Goal: Use online tool/utility: Utilize a website feature to perform a specific function

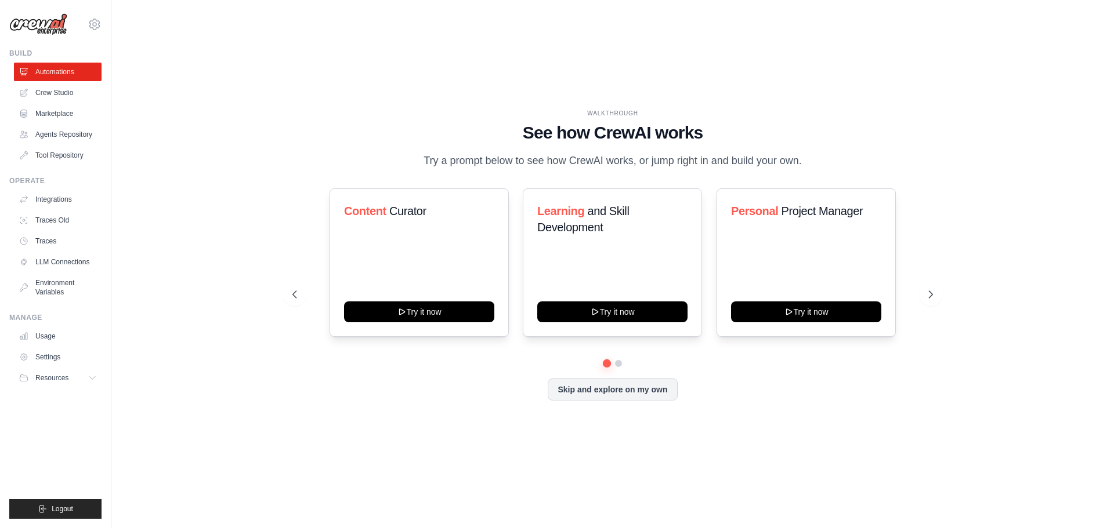
click at [204, 220] on div "WALKTHROUGH See how [PERSON_NAME] works Try a prompt below to see how [PERSON_N…" at bounding box center [612, 264] width 965 height 505
click at [927, 294] on button at bounding box center [930, 294] width 23 height 23
click at [204, 202] on div "WALKTHROUGH See how [PERSON_NAME] works Try a prompt below to see how [PERSON_N…" at bounding box center [612, 264] width 965 height 505
click at [933, 298] on icon at bounding box center [931, 294] width 3 height 7
click at [781, 305] on div "Personal Project Manager Try it now" at bounding box center [805, 262] width 179 height 148
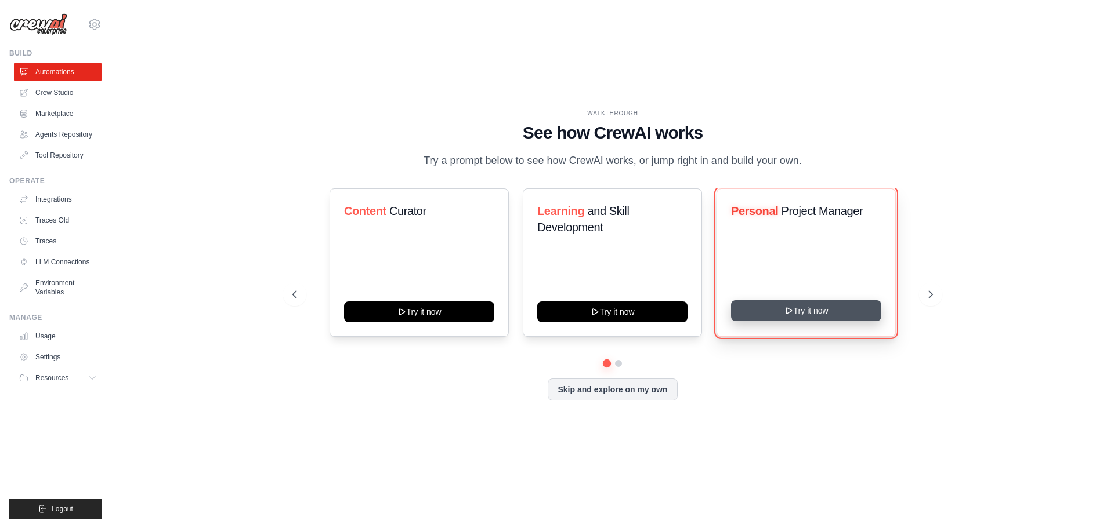
click at [785, 311] on button "Try it now" at bounding box center [806, 310] width 150 height 21
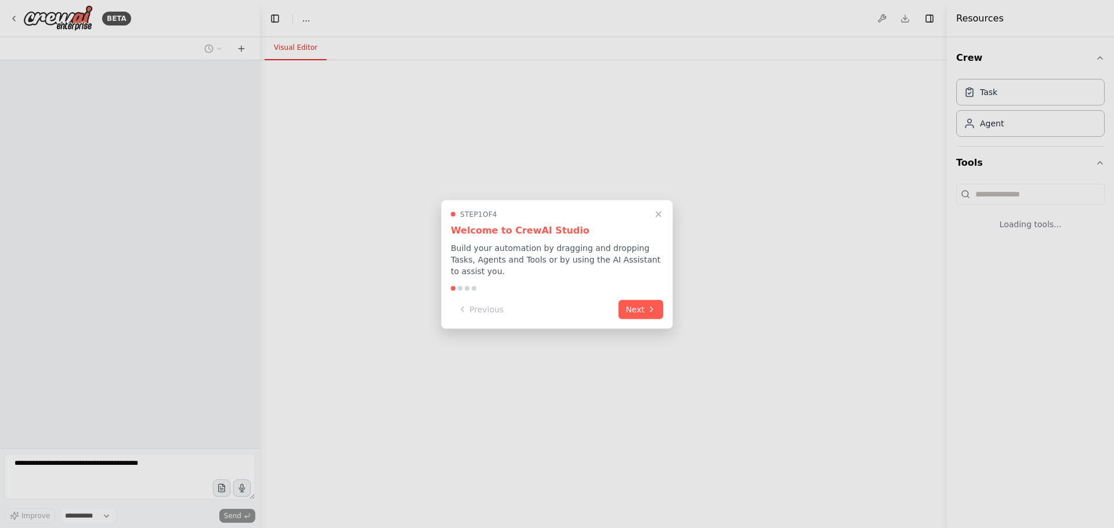
select select "****"
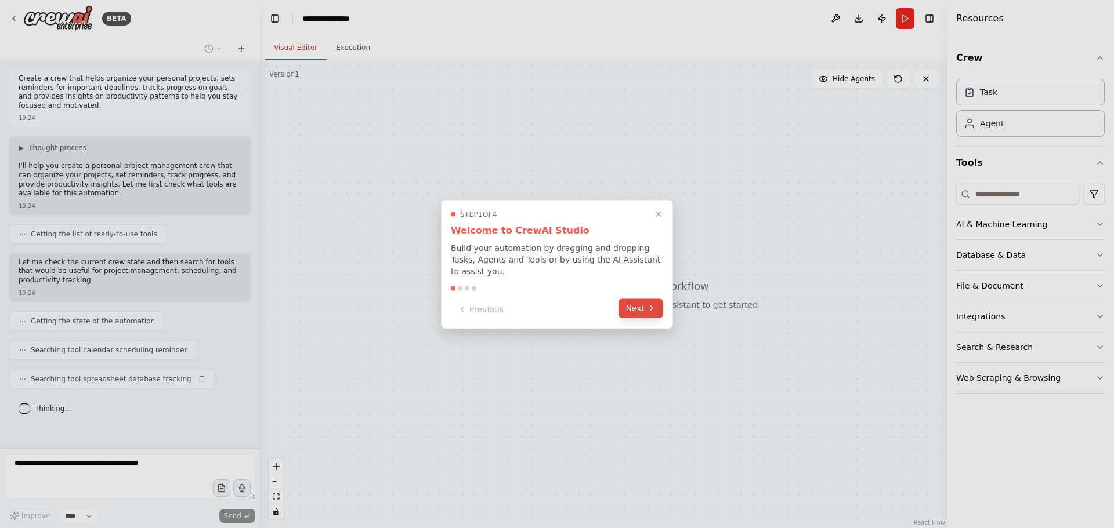
click at [641, 300] on button "Next" at bounding box center [640, 308] width 45 height 19
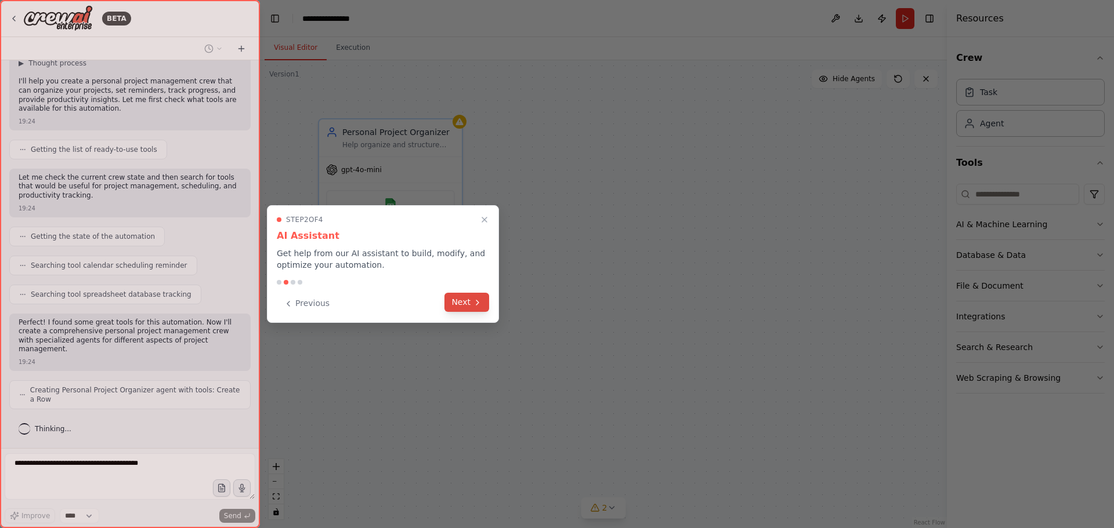
scroll to position [123, 0]
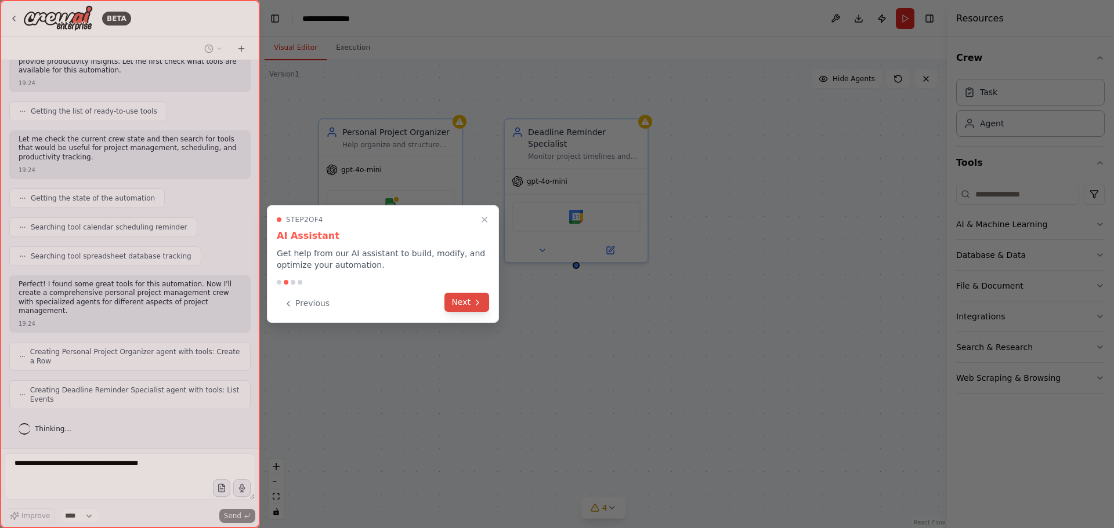
click at [472, 305] on button "Next" at bounding box center [466, 302] width 45 height 19
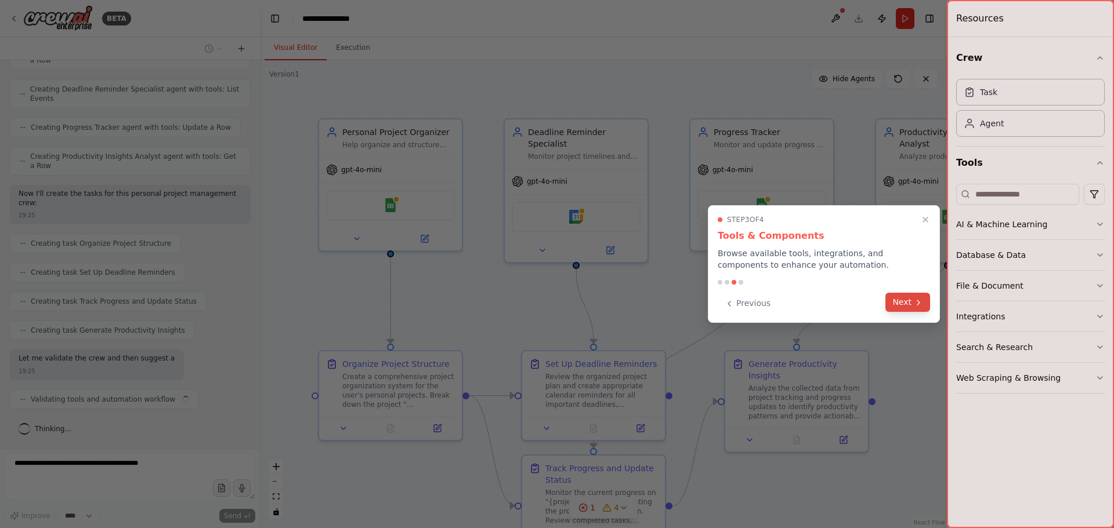
scroll to position [433, 0]
click at [916, 299] on icon at bounding box center [917, 302] width 9 height 9
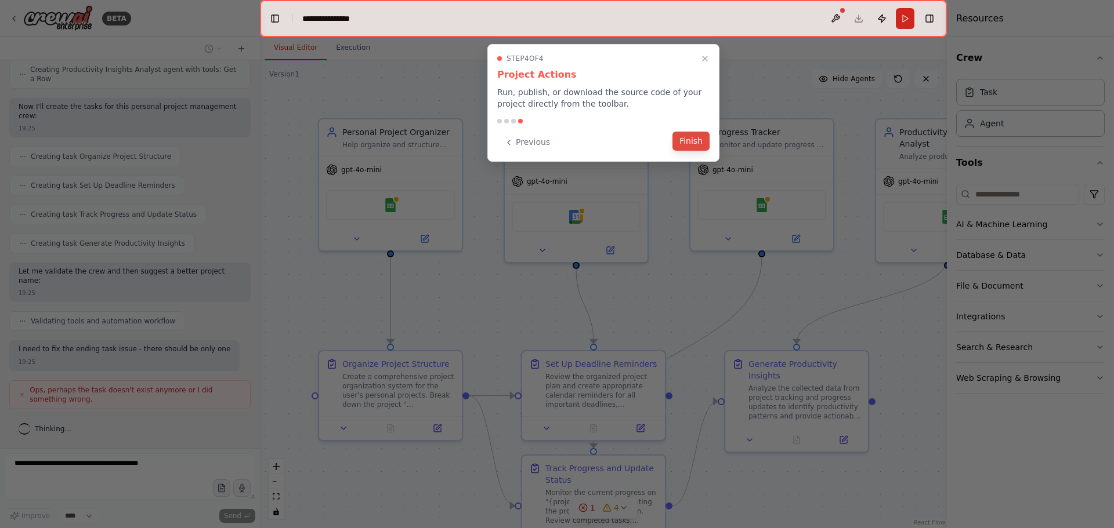
scroll to position [520, 0]
click at [694, 142] on button "Finish" at bounding box center [690, 141] width 37 height 19
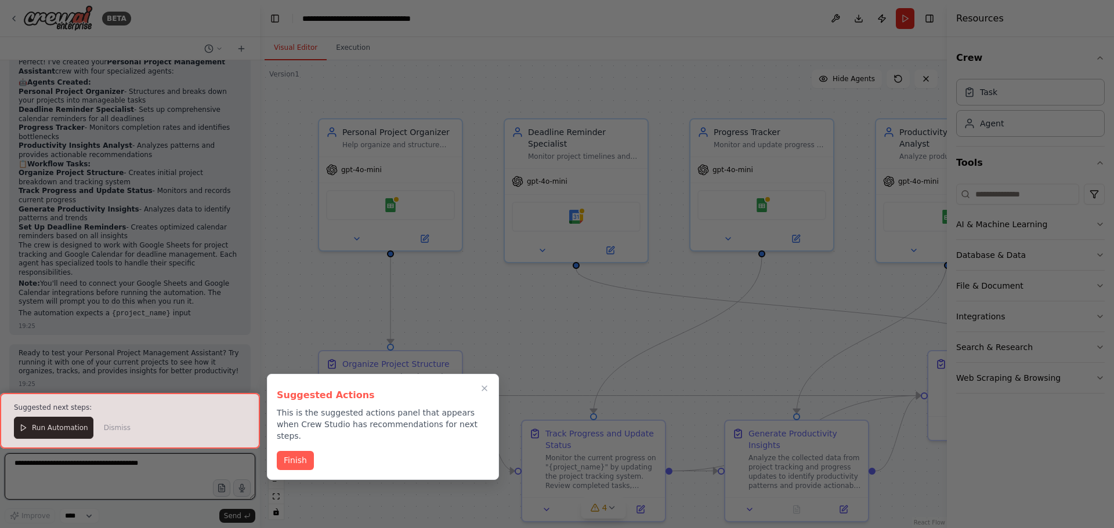
scroll to position [1142, 0]
click at [291, 450] on button "Finish" at bounding box center [295, 459] width 37 height 19
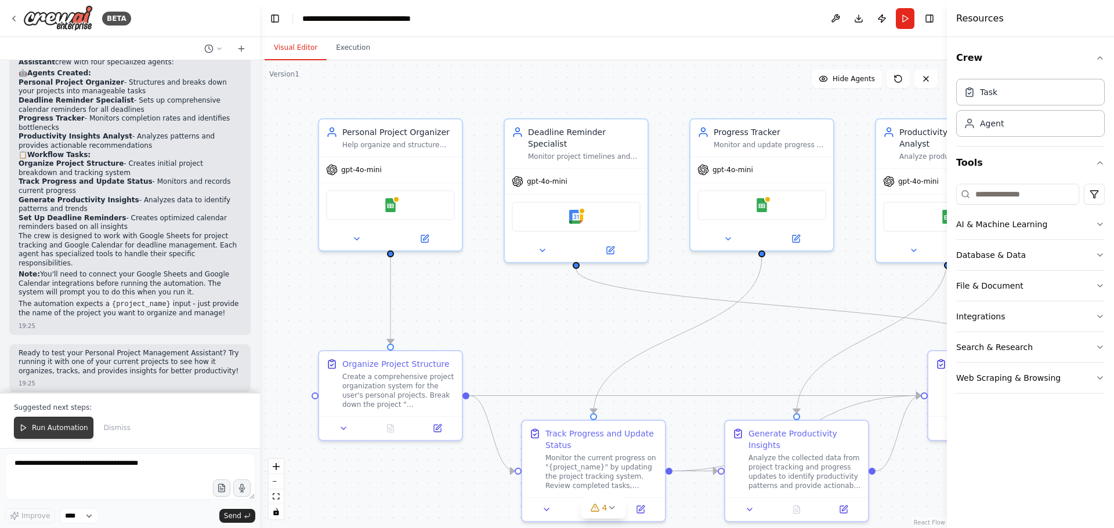
click at [74, 425] on span "Run Automation" at bounding box center [60, 427] width 56 height 9
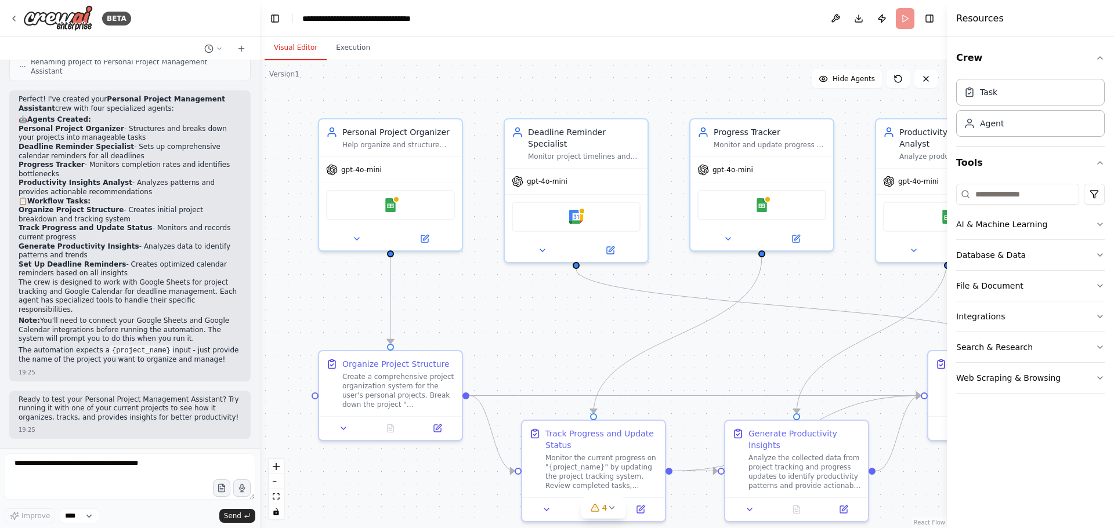
scroll to position [1086, 0]
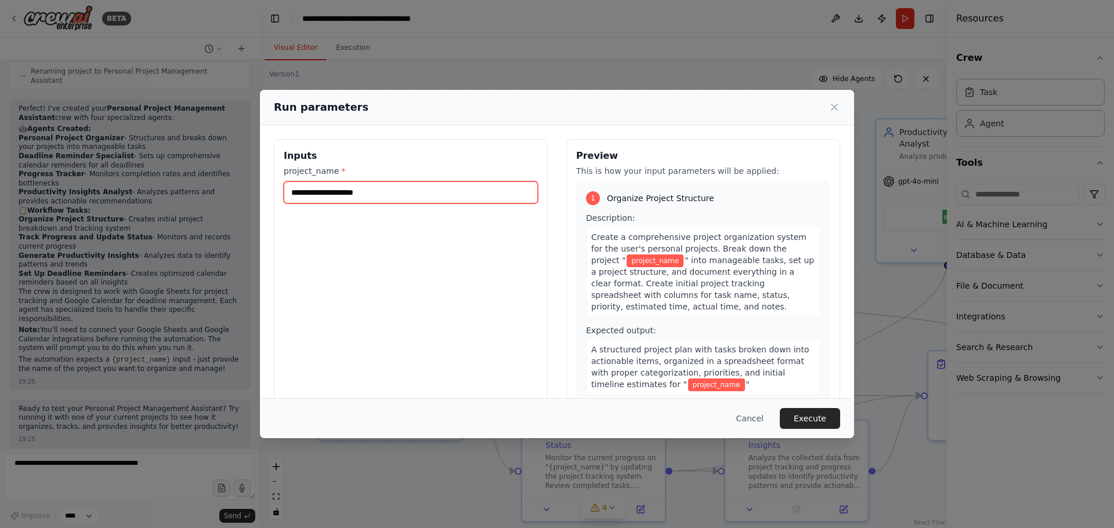
click at [356, 195] on input "project_name *" at bounding box center [411, 193] width 254 height 22
type input "********"
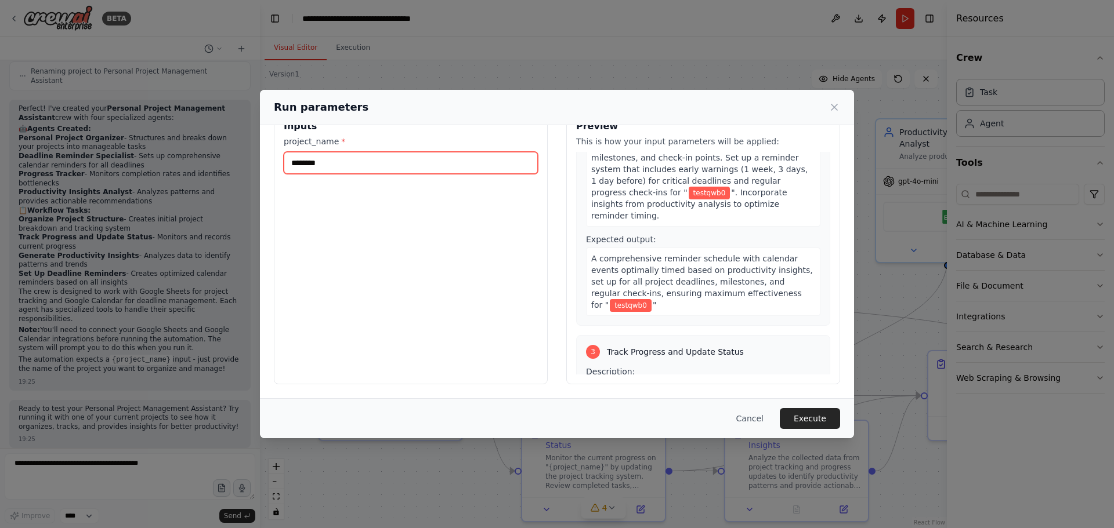
scroll to position [0, 0]
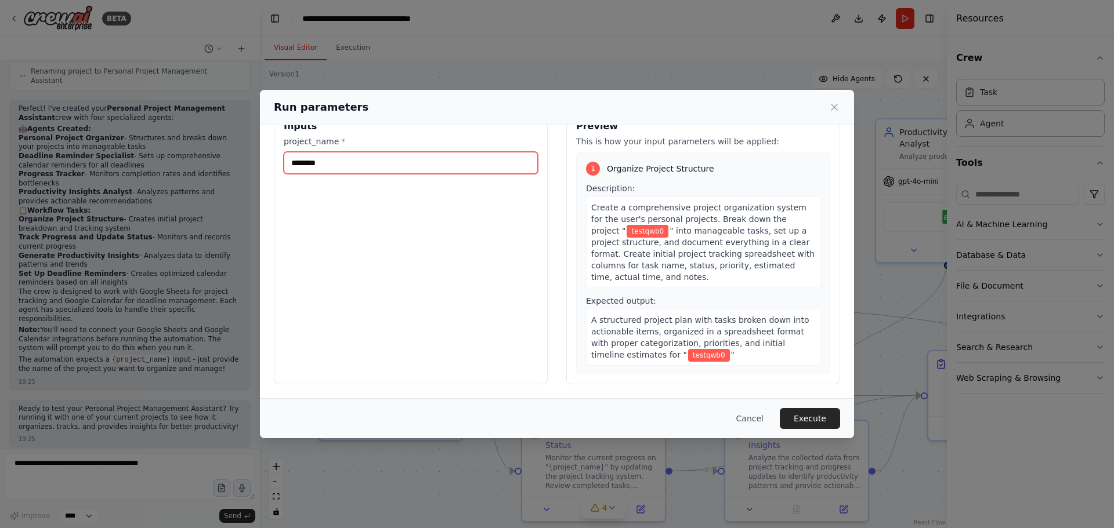
drag, startPoint x: 382, startPoint y: 164, endPoint x: 285, endPoint y: 165, distance: 96.9
click at [285, 165] on input "********" at bounding box center [411, 163] width 254 height 22
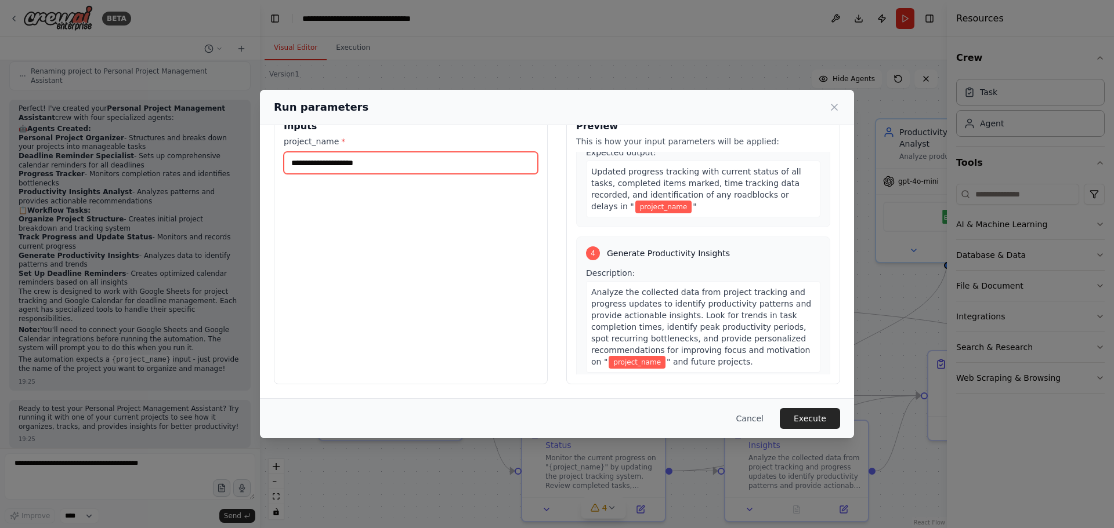
scroll to position [735, 0]
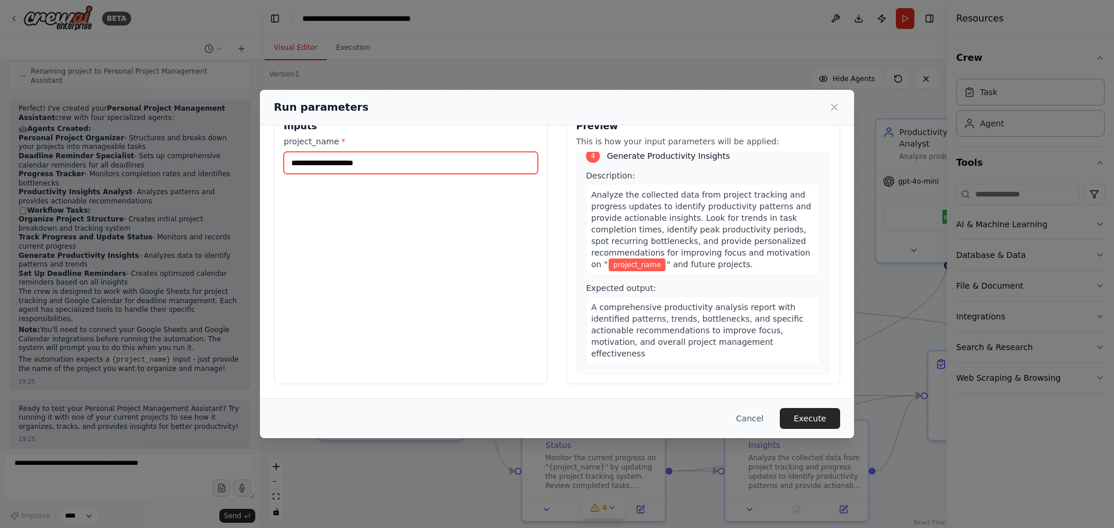
click at [391, 155] on input "project_name *" at bounding box center [411, 163] width 254 height 22
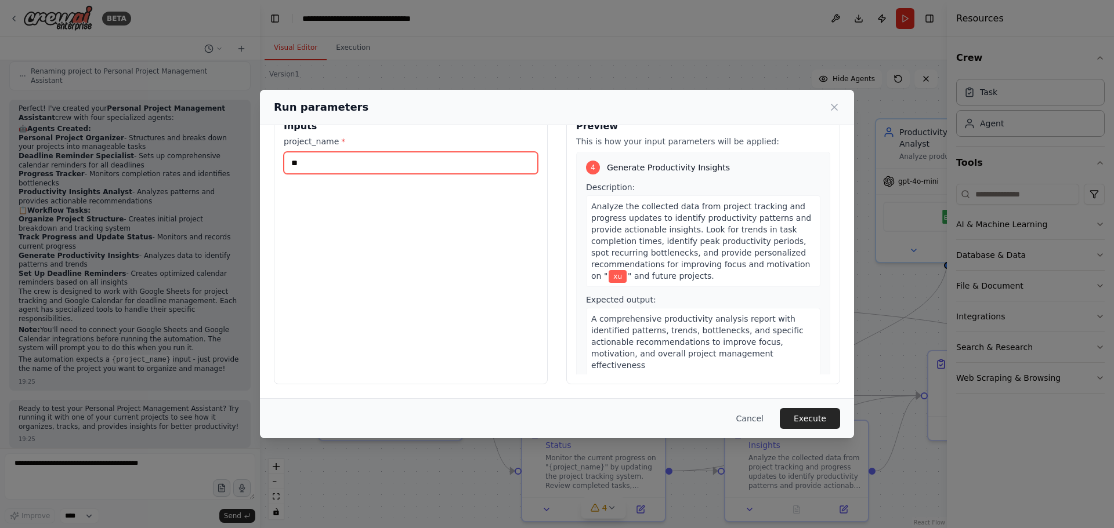
type input "*"
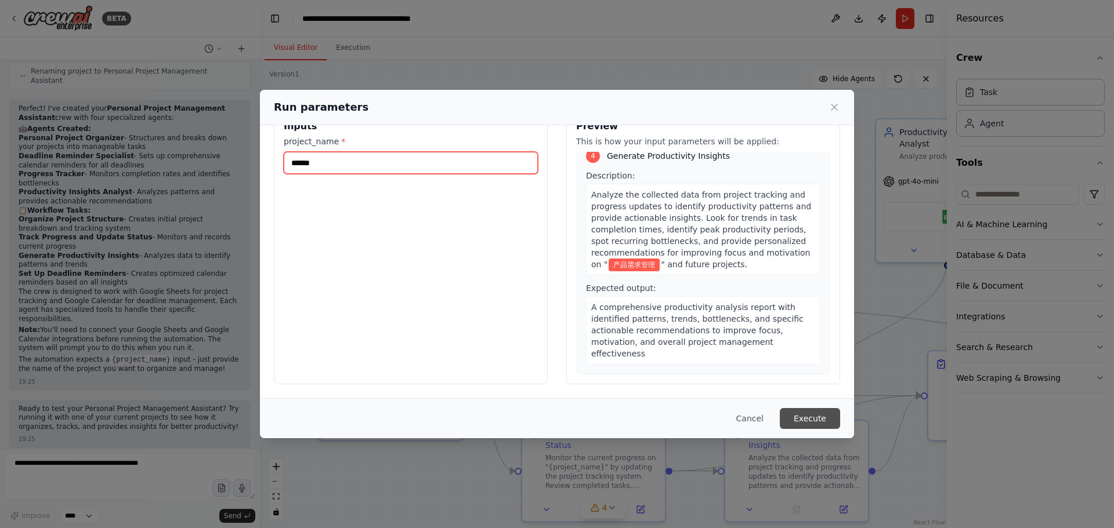
type input "******"
click at [826, 425] on button "Execute" at bounding box center [809, 418] width 60 height 21
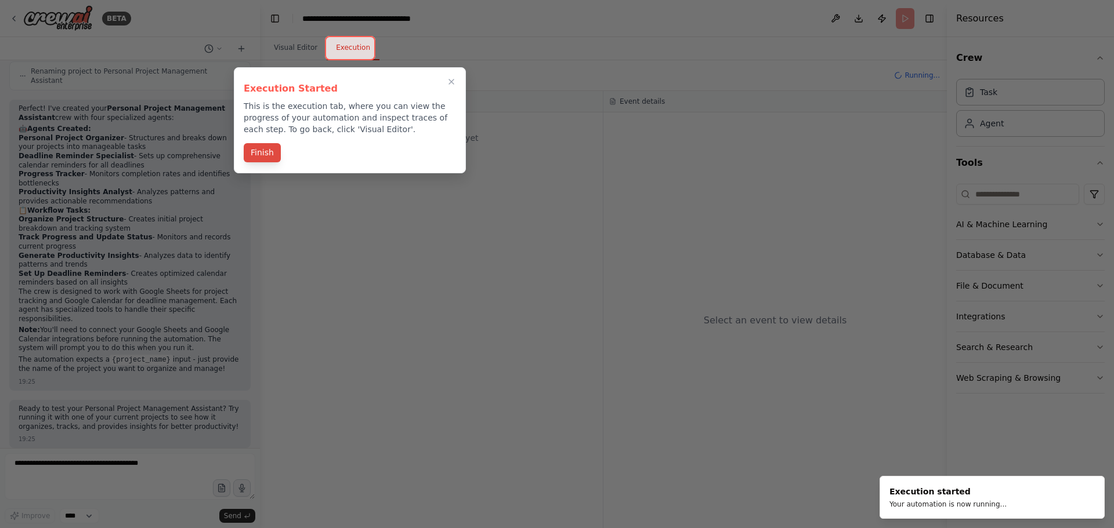
click at [254, 150] on button "Finish" at bounding box center [262, 152] width 37 height 19
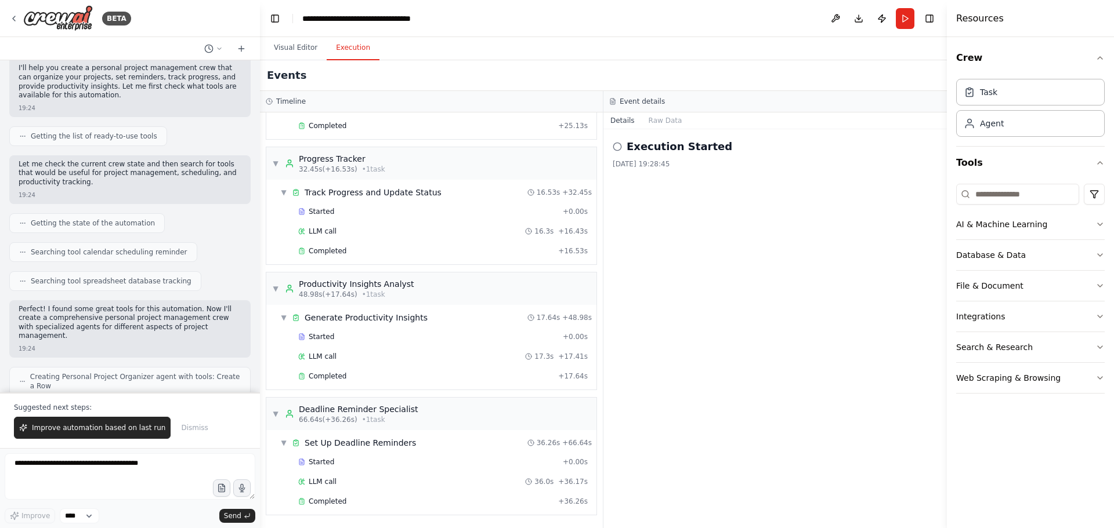
scroll to position [0, 0]
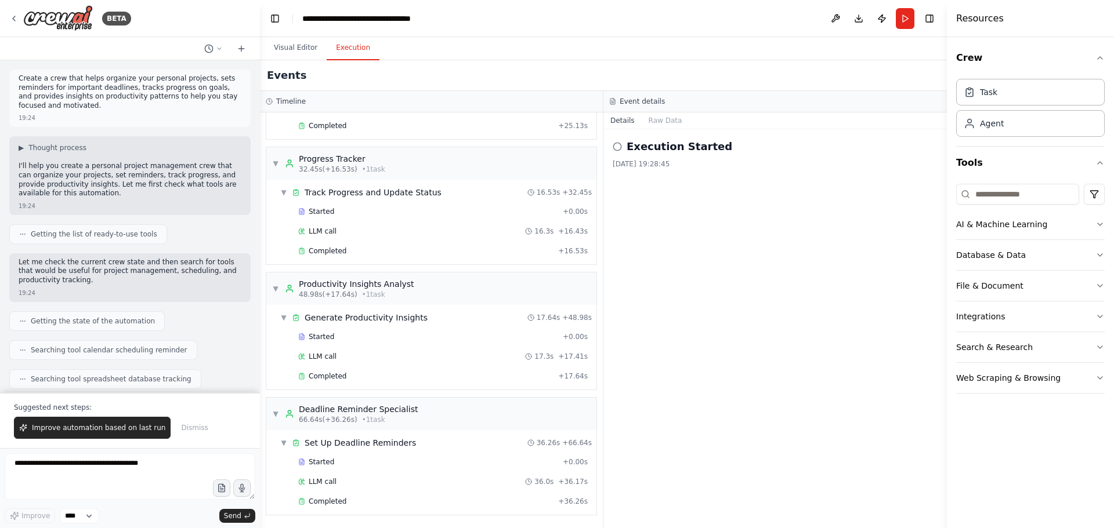
click at [18, 144] on div "▶ Thought process I'll help you create a personal project management crew that …" at bounding box center [129, 175] width 241 height 78
click at [20, 148] on span "▶" at bounding box center [21, 147] width 5 height 9
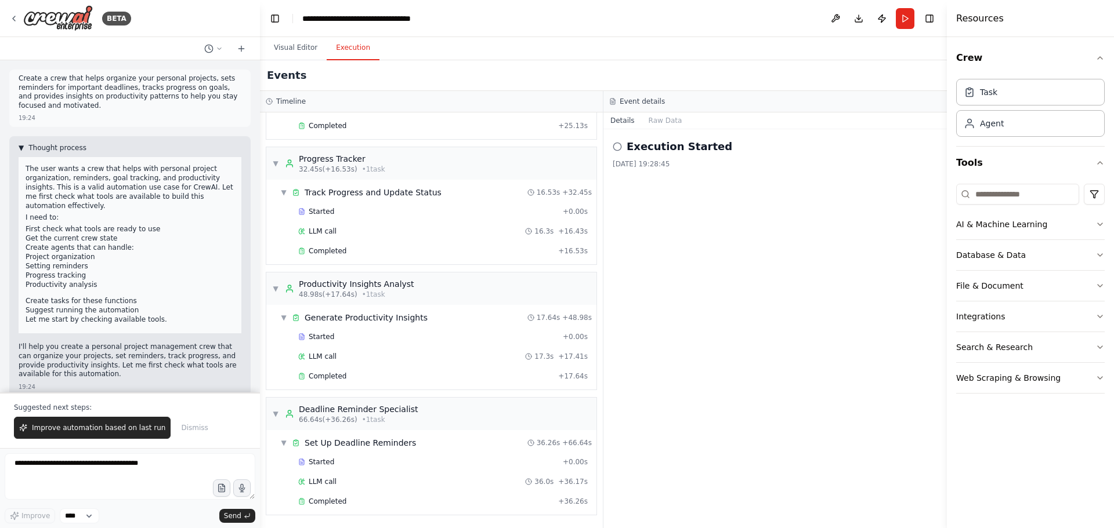
click at [20, 148] on span "▼" at bounding box center [21, 147] width 5 height 9
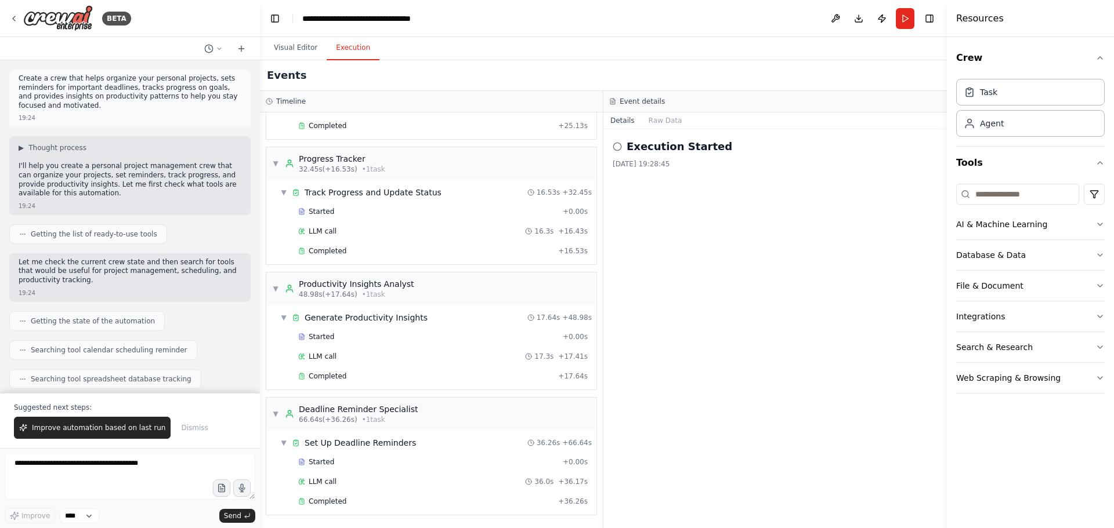
click at [122, 240] on div "Getting the list of ready-to-use tools" at bounding box center [88, 234] width 158 height 20
click at [24, 234] on icon at bounding box center [22, 234] width 7 height 7
click at [15, 235] on div "Getting the list of ready-to-use tools" at bounding box center [88, 234] width 158 height 20
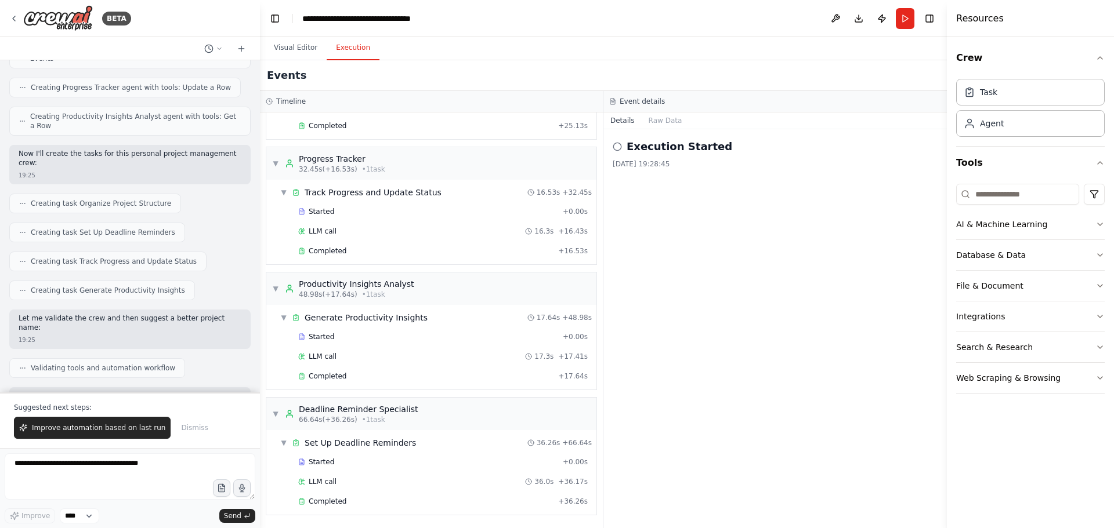
scroll to position [580, 0]
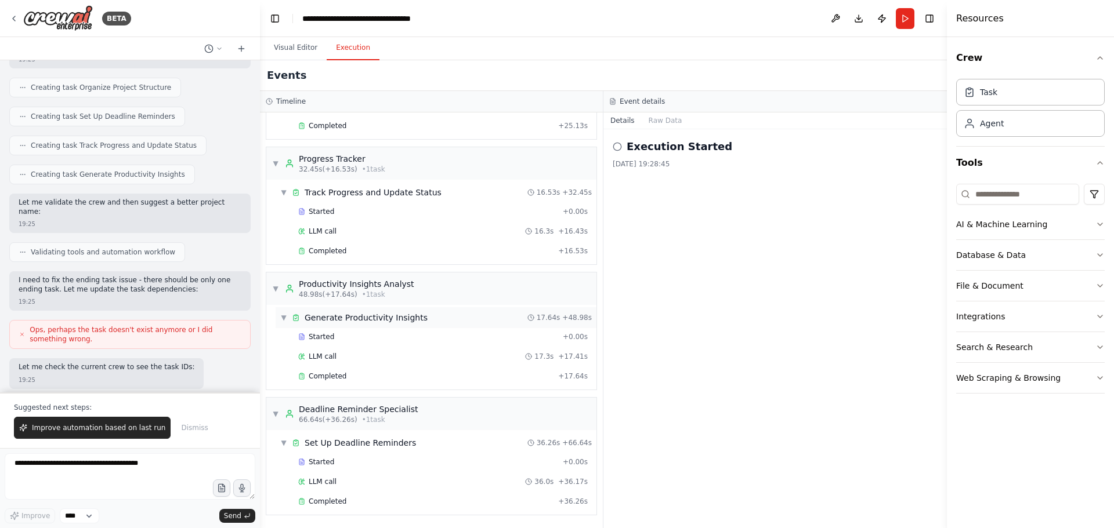
click at [359, 311] on div "▼ Generate Productivity Insights 17.64s + 48.98s" at bounding box center [435, 317] width 321 height 21
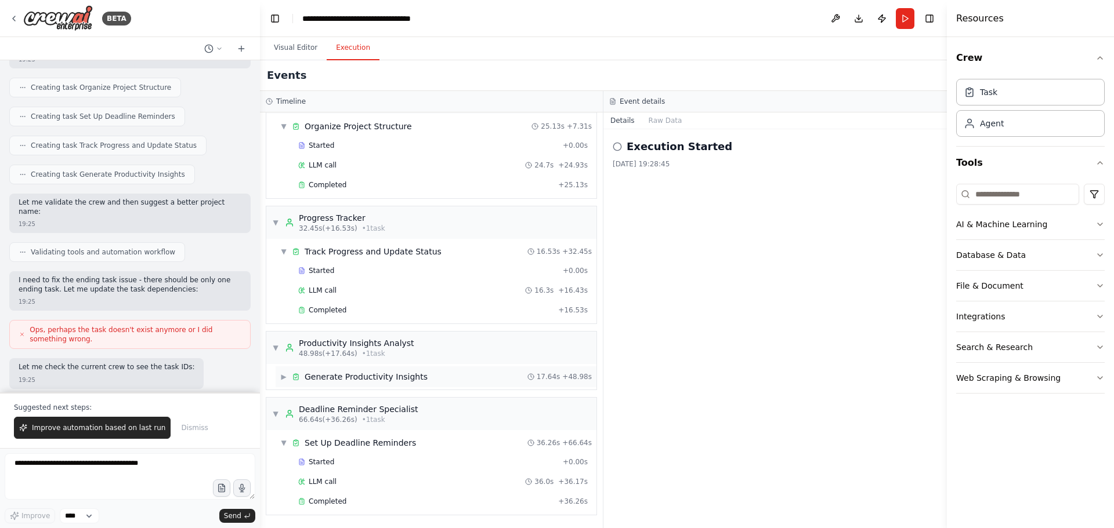
scroll to position [38, 0]
click at [343, 245] on div "▼ Track Progress and Update Status 16.53s + 32.45s" at bounding box center [435, 251] width 321 height 21
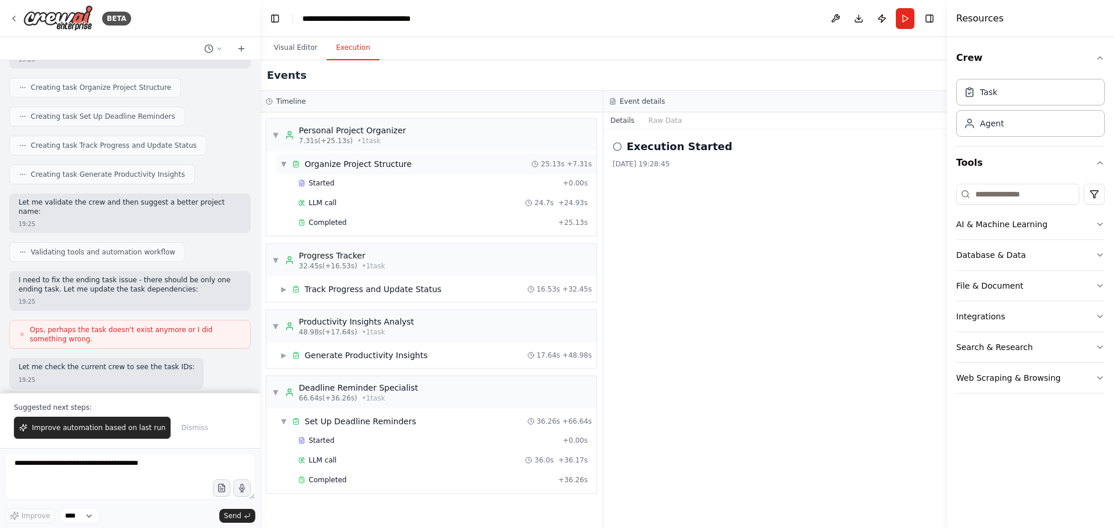
click at [343, 169] on div "Organize Project Structure" at bounding box center [357, 164] width 107 height 12
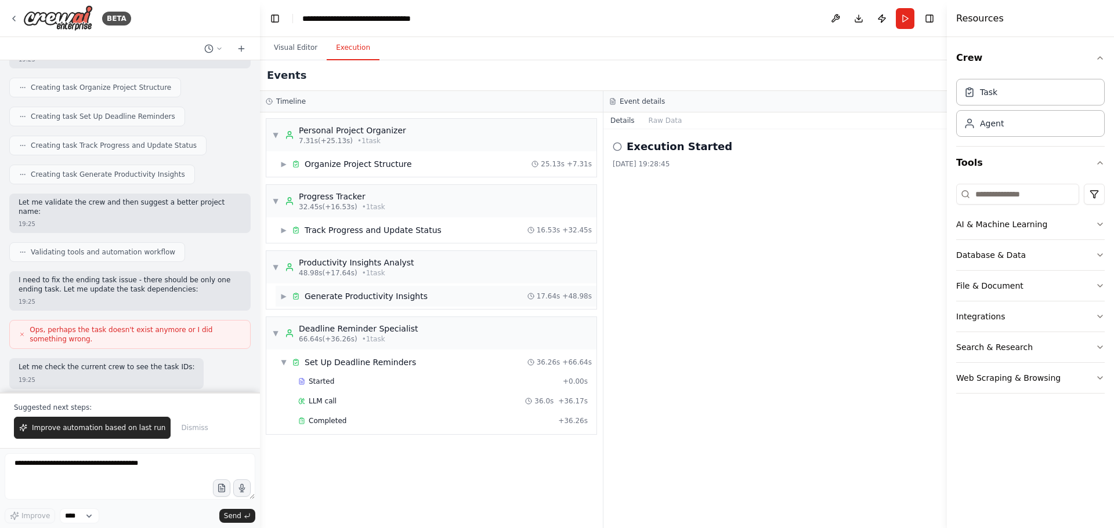
click at [358, 292] on div "Generate Productivity Insights" at bounding box center [365, 297] width 123 height 12
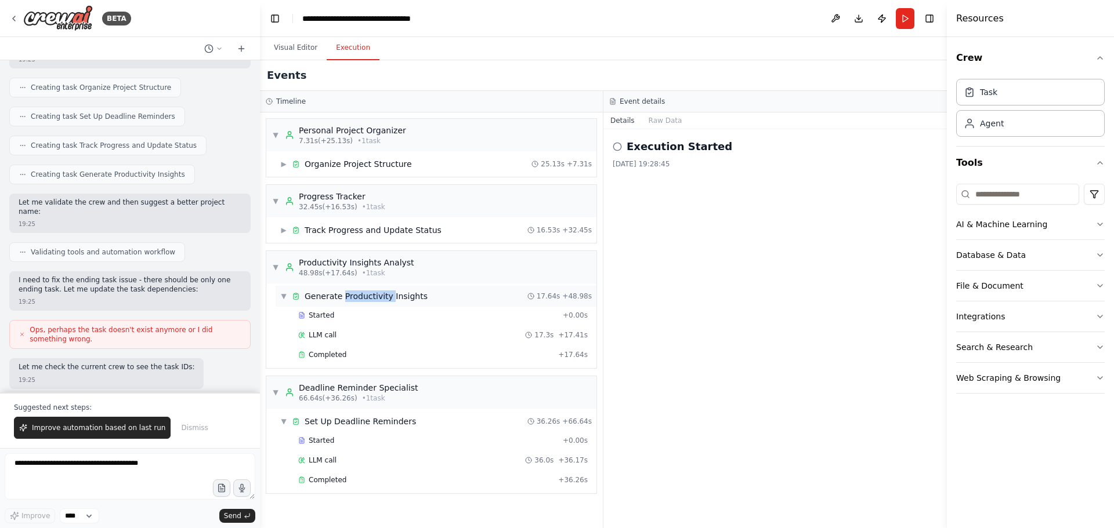
click at [358, 292] on div "Generate Productivity Insights" at bounding box center [365, 297] width 123 height 12
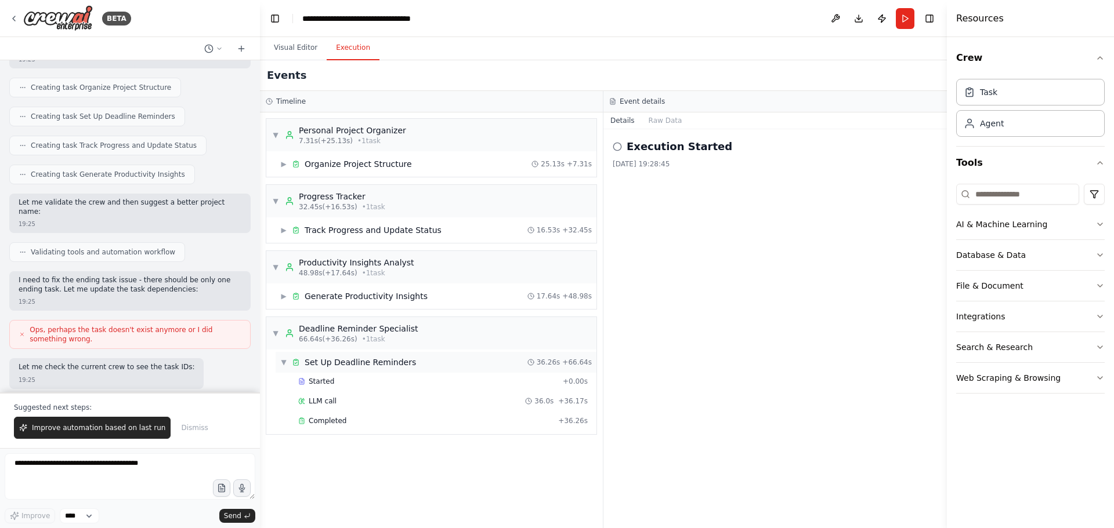
click at [356, 354] on div "▼ Set Up Deadline Reminders 36.26s + 66.64s" at bounding box center [435, 362] width 321 height 21
click at [712, 152] on h2 "Execution Started" at bounding box center [679, 147] width 106 height 16
click at [669, 118] on button "Raw Data" at bounding box center [665, 121] width 48 height 16
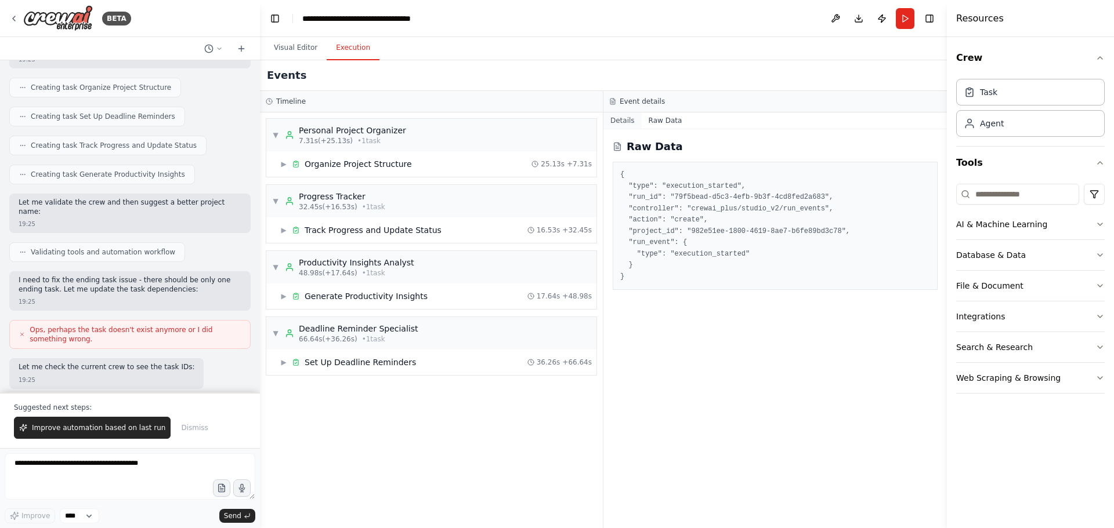
click at [628, 124] on button "Details" at bounding box center [622, 121] width 38 height 16
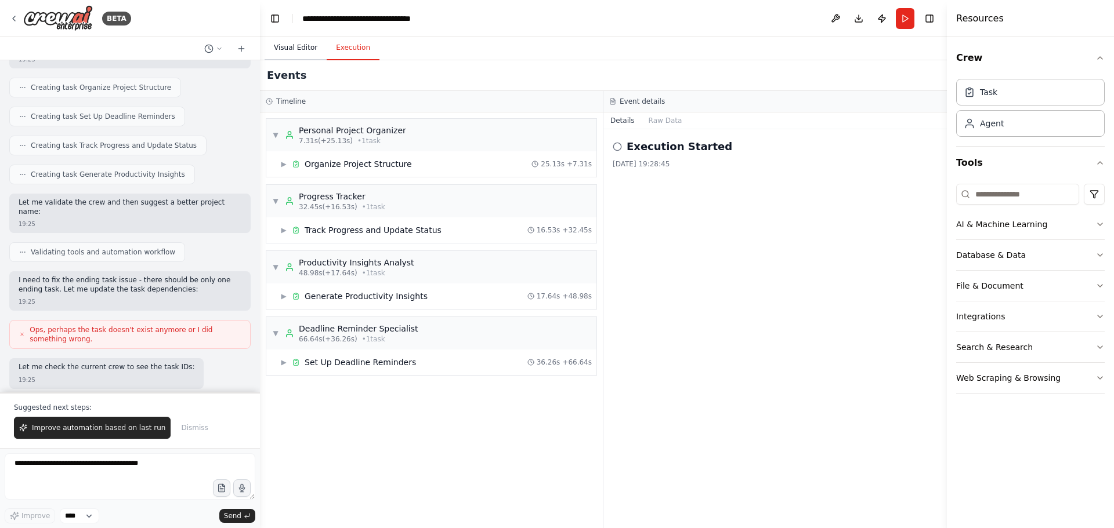
click at [307, 50] on button "Visual Editor" at bounding box center [295, 48] width 62 height 24
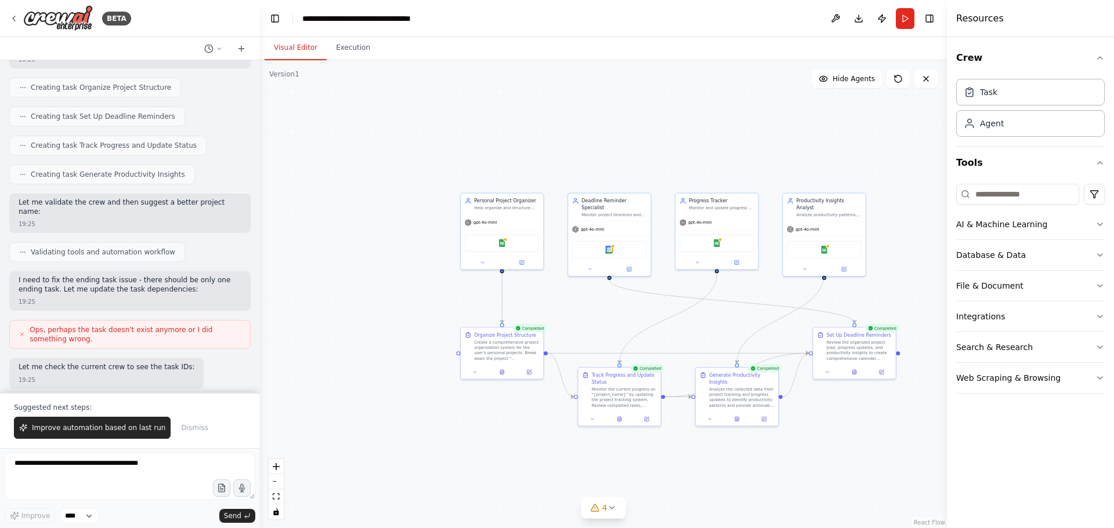
click at [601, 521] on div ".deletable-edge-delete-btn { width: 20px; height: 20px; border: 0px solid #ffff…" at bounding box center [603, 294] width 687 height 468
click at [604, 513] on span "4" at bounding box center [604, 508] width 5 height 12
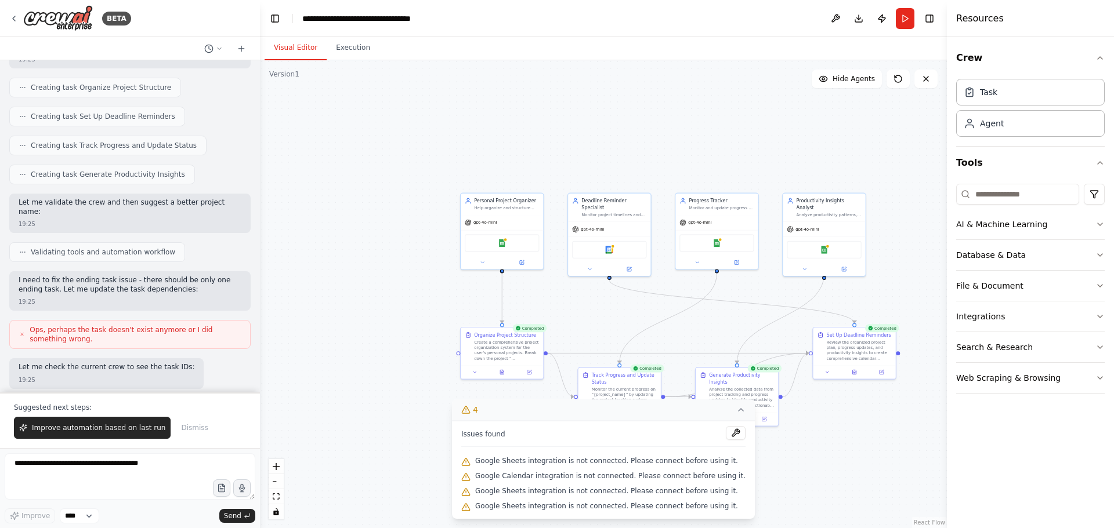
click at [736, 410] on icon at bounding box center [740, 409] width 9 height 9
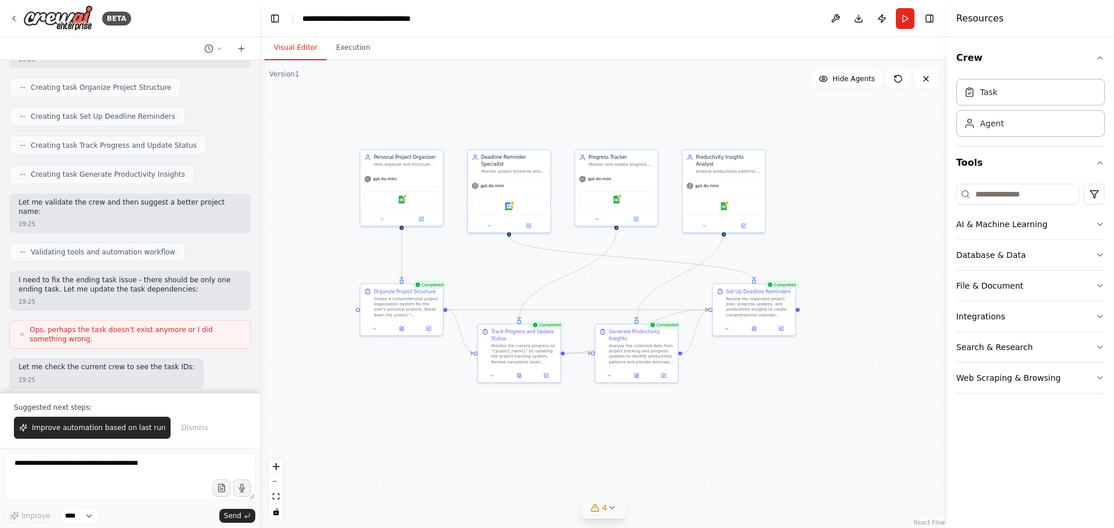
drag, startPoint x: 811, startPoint y: 452, endPoint x: 714, endPoint y: 410, distance: 106.2
click at [714, 410] on div ".deletable-edge-delete-btn { width: 20px; height: 20px; border: 0px solid #ffff…" at bounding box center [603, 294] width 687 height 468
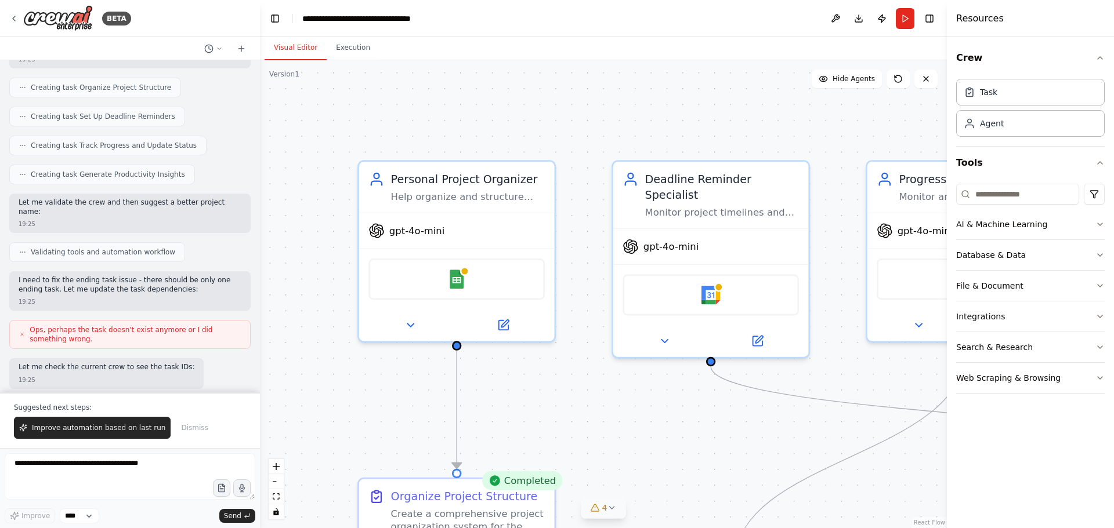
drag, startPoint x: 512, startPoint y: 354, endPoint x: 565, endPoint y: 383, distance: 61.0
click at [568, 384] on div ".deletable-edge-delete-btn { width: 20px; height: 20px; border: 0px solid #ffff…" at bounding box center [603, 294] width 687 height 468
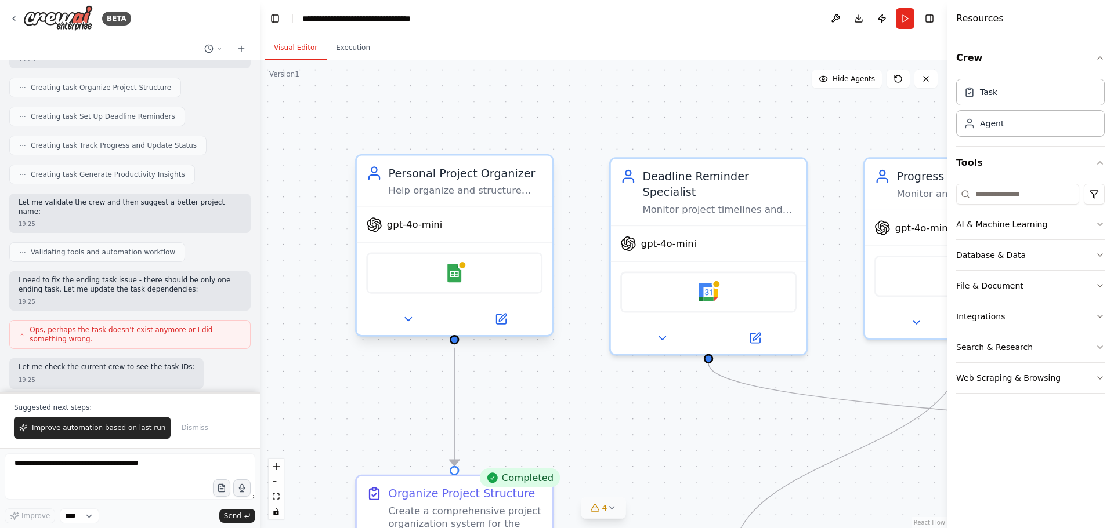
click at [475, 269] on div "Google Sheets" at bounding box center [454, 273] width 176 height 41
click at [478, 260] on div "Google Sheets" at bounding box center [454, 273] width 176 height 41
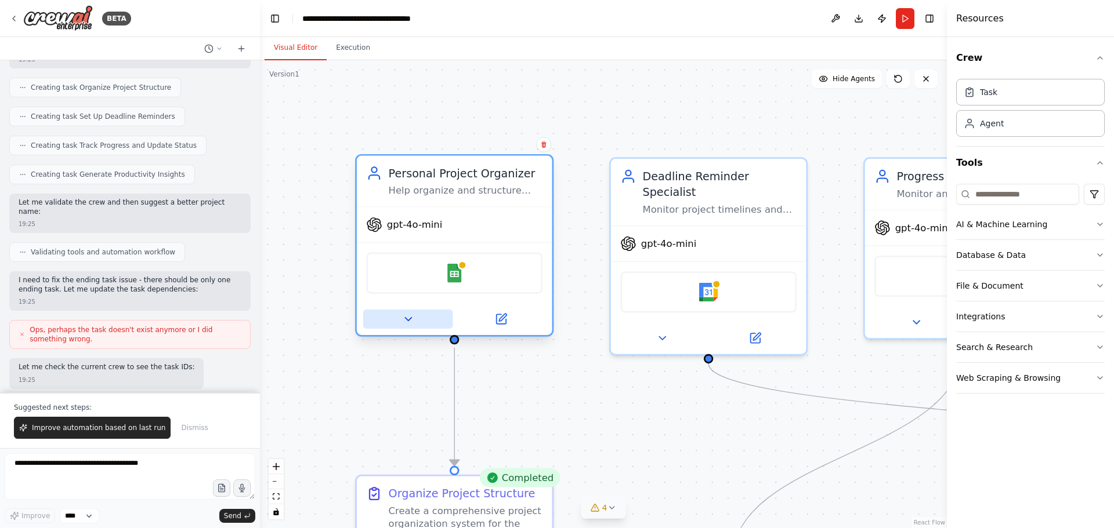
click at [404, 319] on icon at bounding box center [407, 319] width 13 height 13
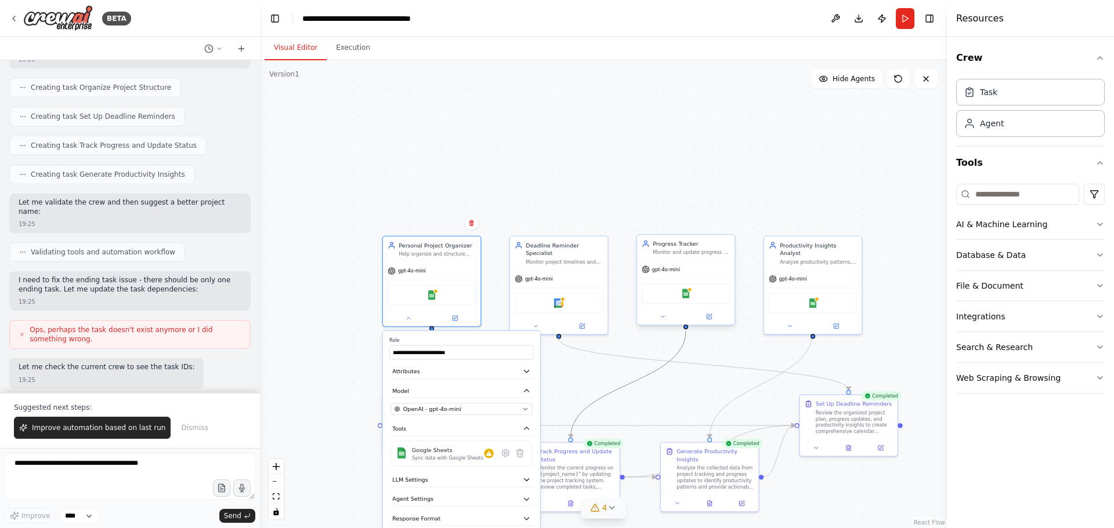
drag, startPoint x: 646, startPoint y: 375, endPoint x: 647, endPoint y: 302, distance: 73.1
click at [647, 302] on div ".deletable-edge-delete-btn { width: 20px; height: 20px; border: 0px solid #ffff…" at bounding box center [577, 356] width 470 height 320
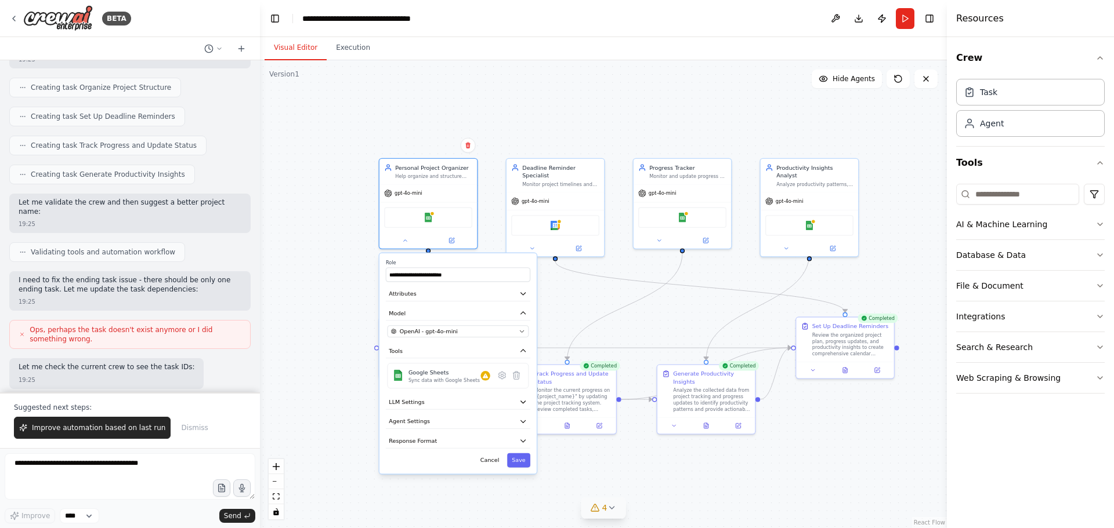
drag, startPoint x: 634, startPoint y: 182, endPoint x: 630, endPoint y: 82, distance: 99.8
click at [630, 82] on div ".deletable-edge-delete-btn { width: 20px; height: 20px; border: 0px solid #ffff…" at bounding box center [603, 294] width 687 height 468
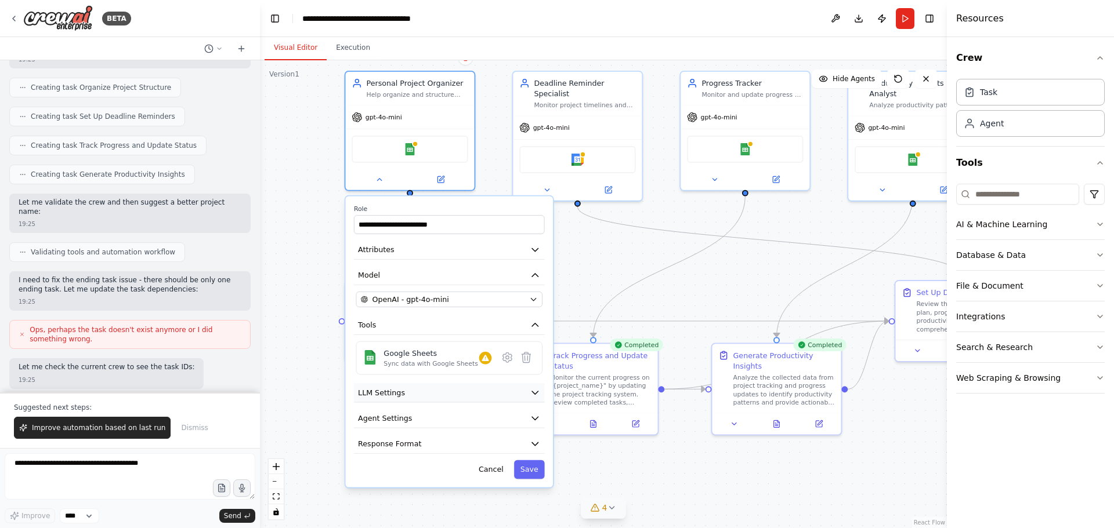
click at [483, 393] on button "LLM Settings" at bounding box center [449, 392] width 191 height 19
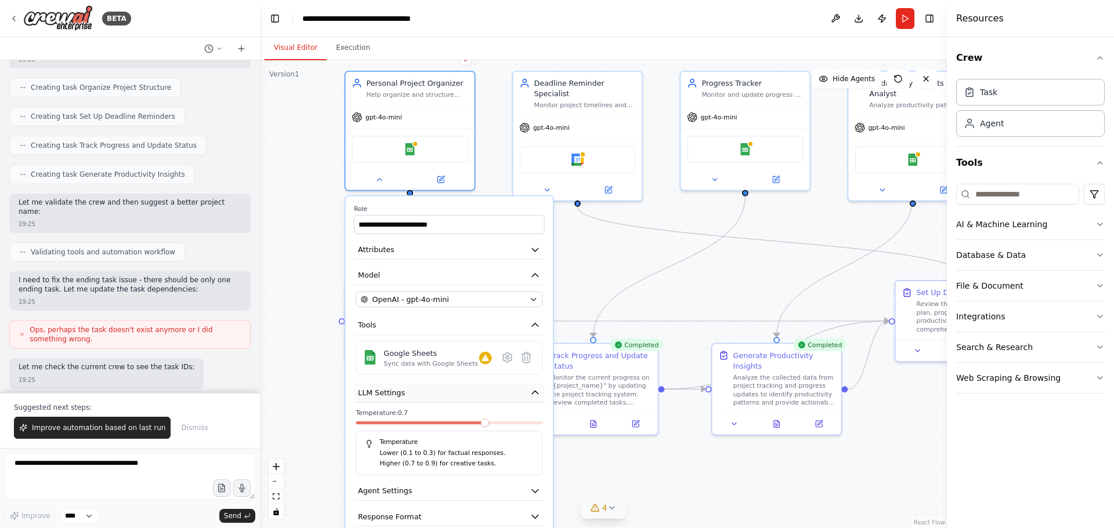
click at [483, 393] on button "LLM Settings" at bounding box center [449, 392] width 191 height 19
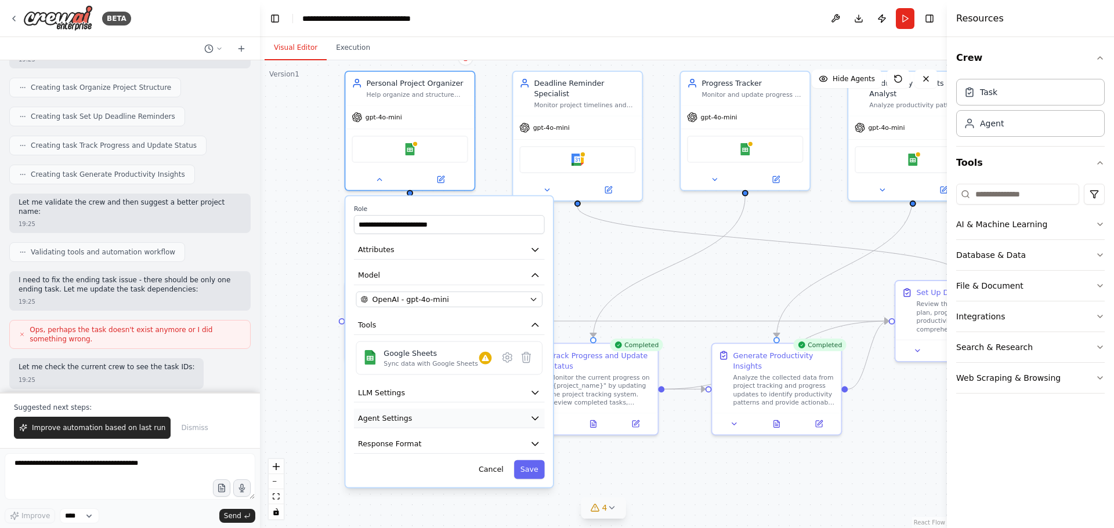
click at [452, 418] on button "Agent Settings" at bounding box center [449, 418] width 191 height 19
click at [273, 12] on button "Toggle Left Sidebar" at bounding box center [275, 18] width 16 height 16
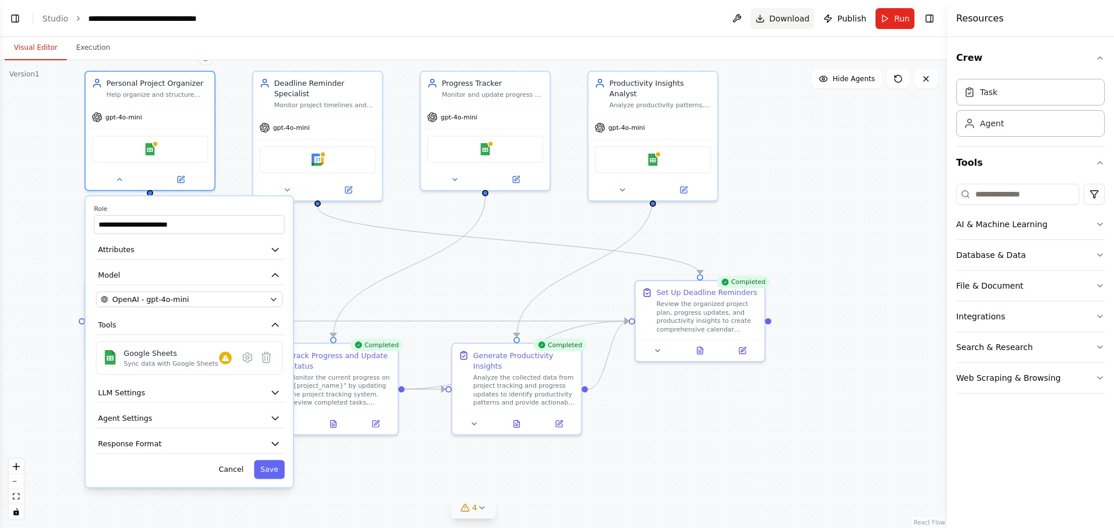
click at [784, 13] on span "Download" at bounding box center [789, 19] width 41 height 12
click at [788, 20] on span "Download" at bounding box center [789, 19] width 41 height 12
click at [846, 23] on span "Publish" at bounding box center [851, 19] width 29 height 12
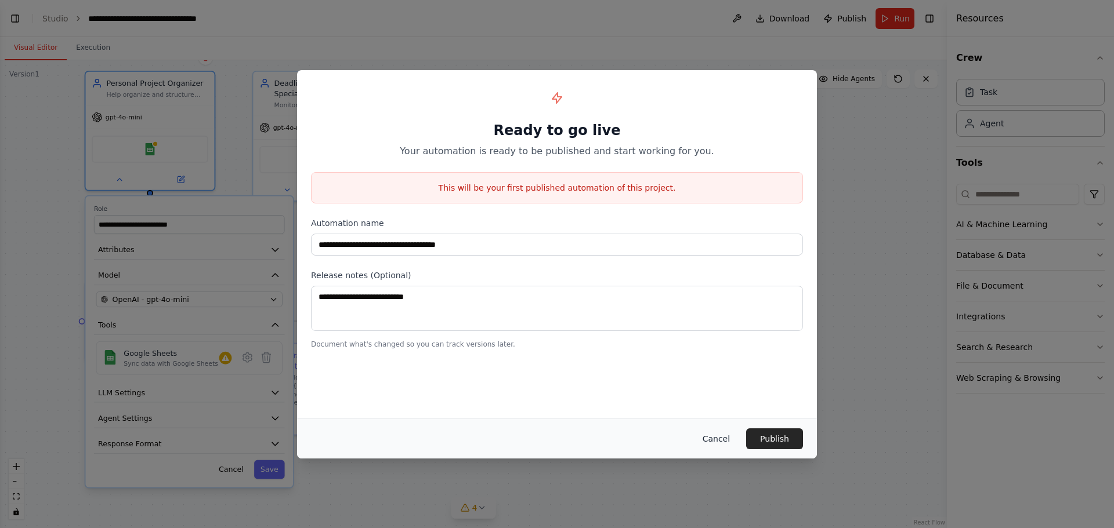
click at [717, 443] on button "Cancel" at bounding box center [716, 439] width 46 height 21
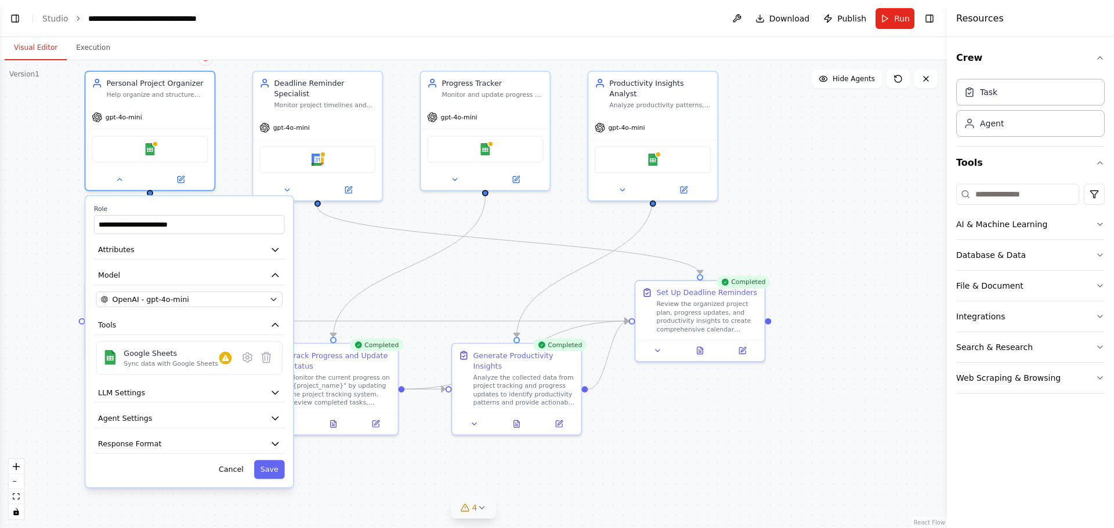
click at [927, 137] on div ".deletable-edge-delete-btn { width: 20px; height: 20px; border: 0px solid #ffff…" at bounding box center [473, 294] width 947 height 468
click at [116, 177] on icon at bounding box center [119, 177] width 8 height 8
click at [270, 295] on icon "button" at bounding box center [273, 299] width 8 height 8
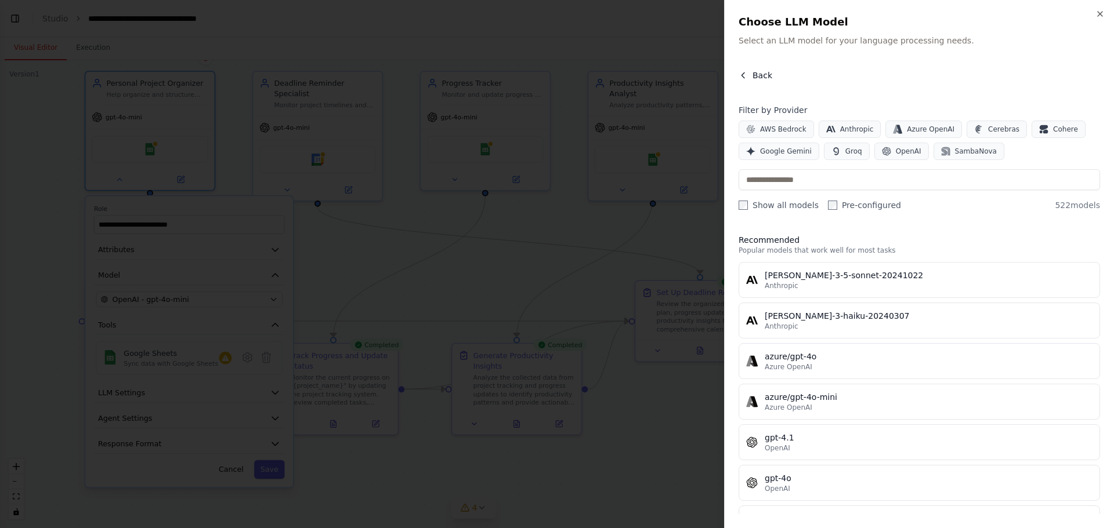
click at [750, 75] on button "Back" at bounding box center [755, 76] width 34 height 12
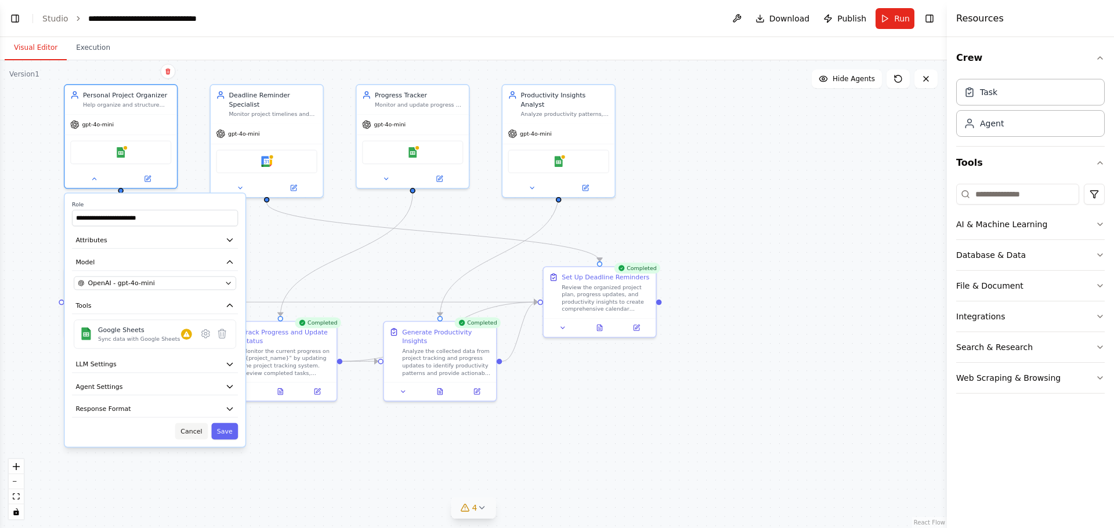
click at [194, 432] on button "Cancel" at bounding box center [191, 431] width 32 height 16
